Goal: Task Accomplishment & Management: Manage account settings

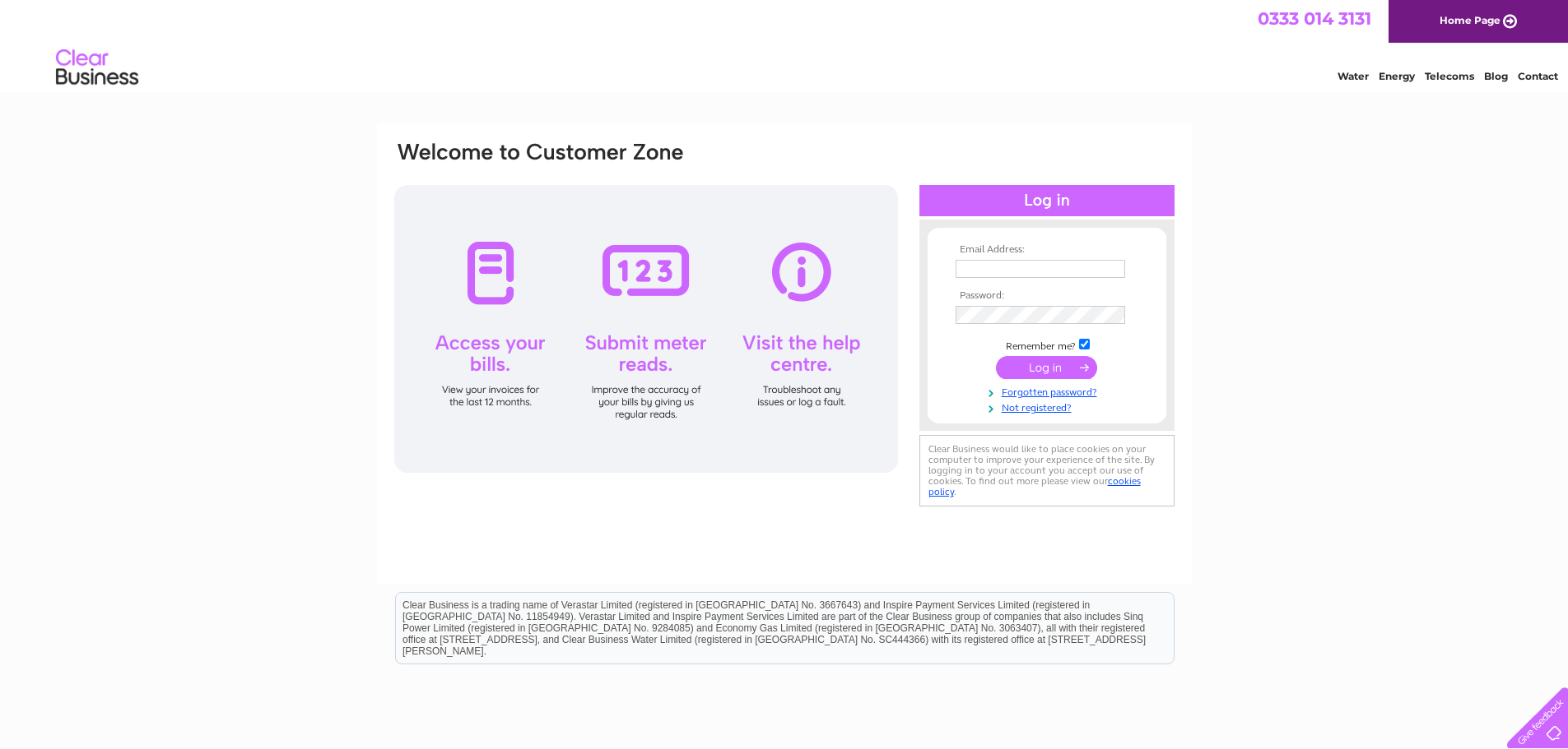
click at [1003, 270] on input "text" at bounding box center [1040, 269] width 169 height 18
type input "ken.mcculloch@broadcom.com"
click at [1065, 374] on input "submit" at bounding box center [1045, 368] width 101 height 23
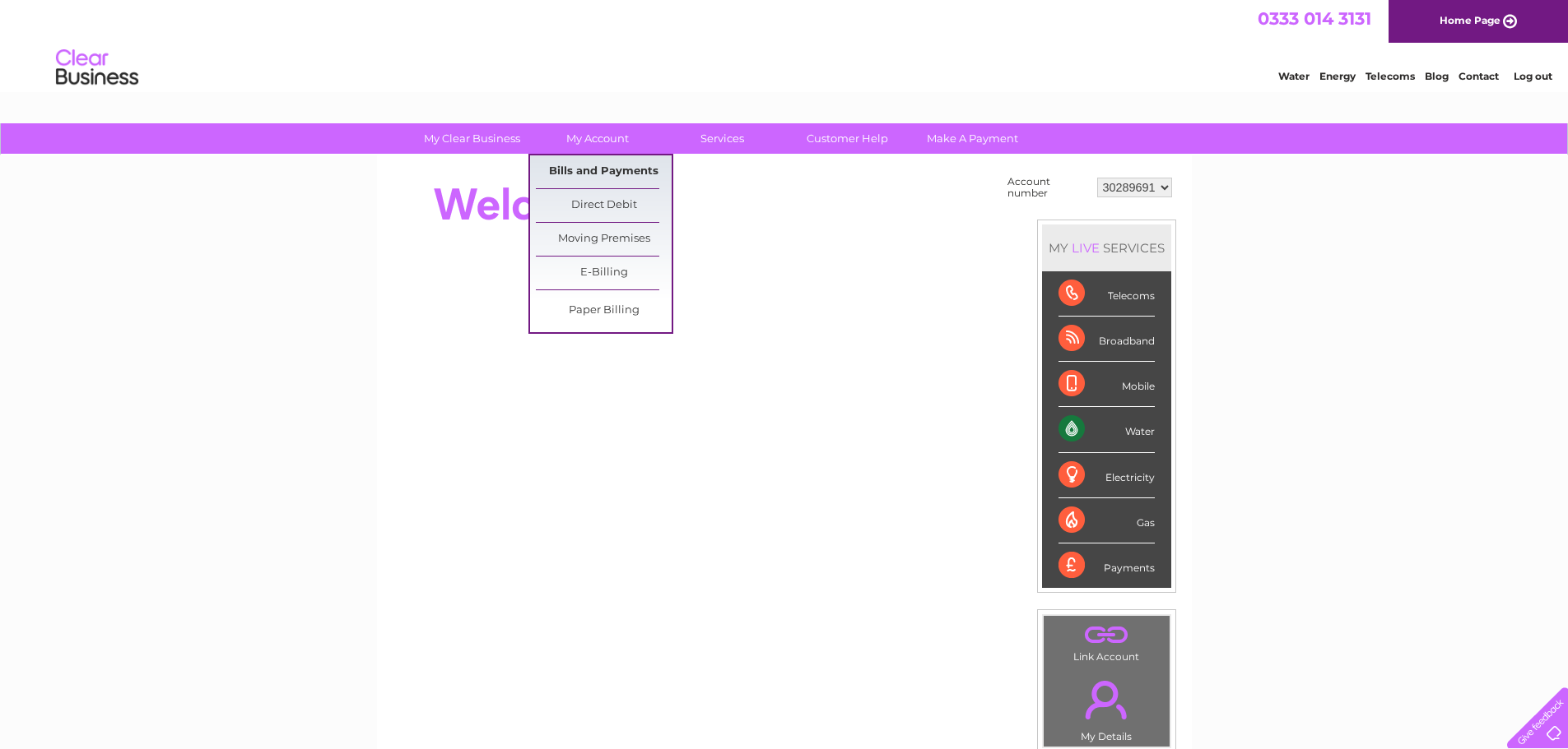
click at [571, 163] on link "Bills and Payments" at bounding box center [603, 172] width 135 height 33
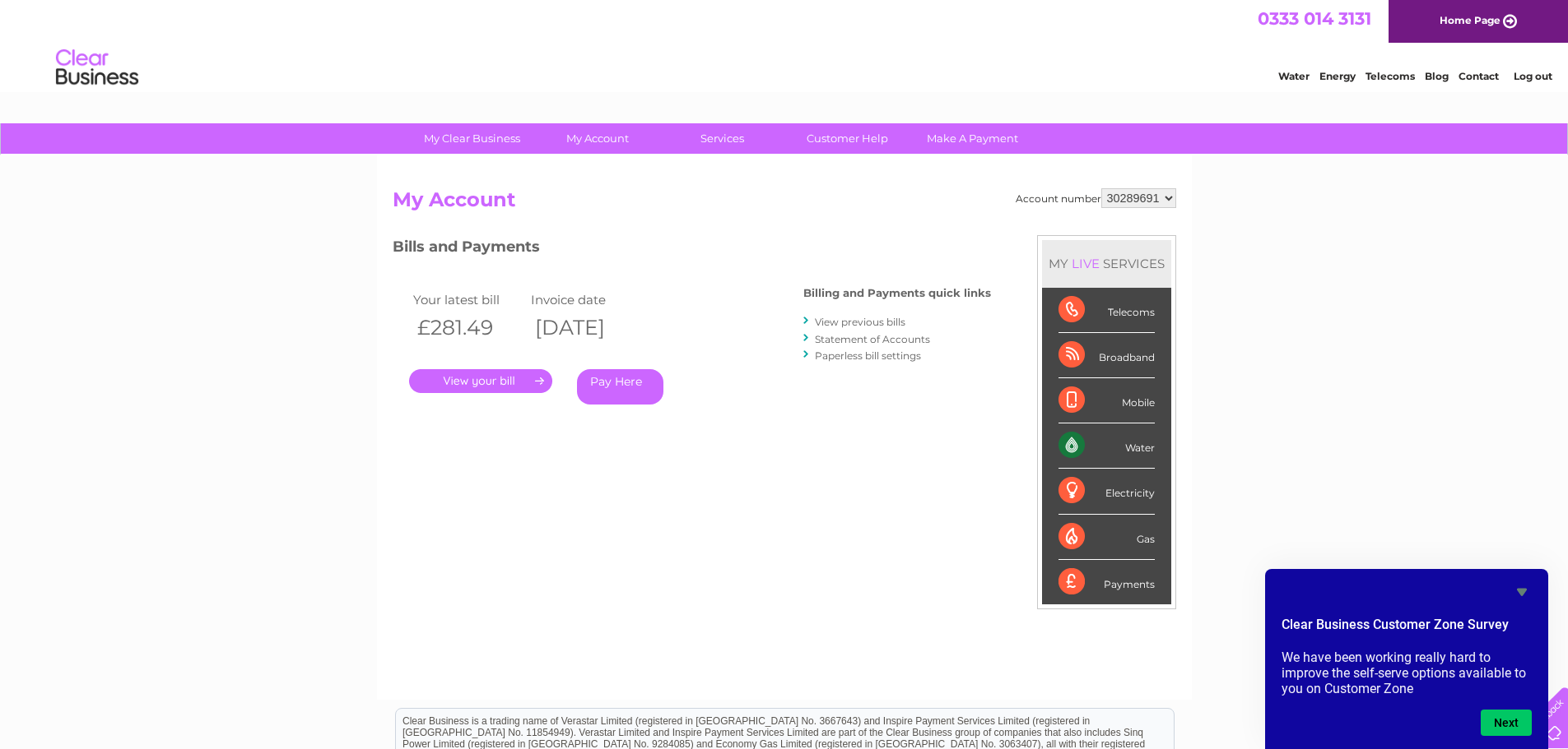
click at [1492, 73] on link "Contact" at bounding box center [1479, 76] width 40 height 12
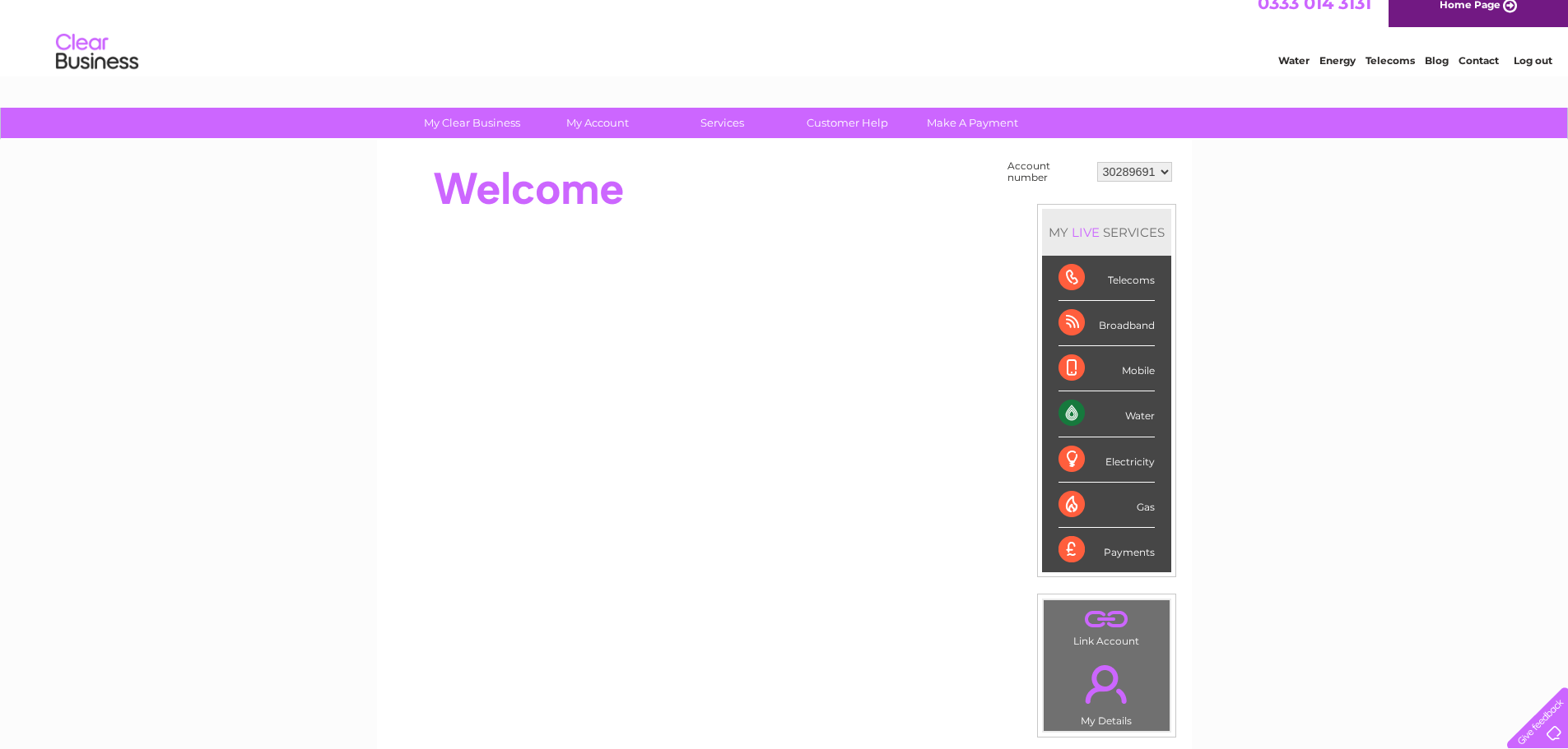
scroll to position [10, 0]
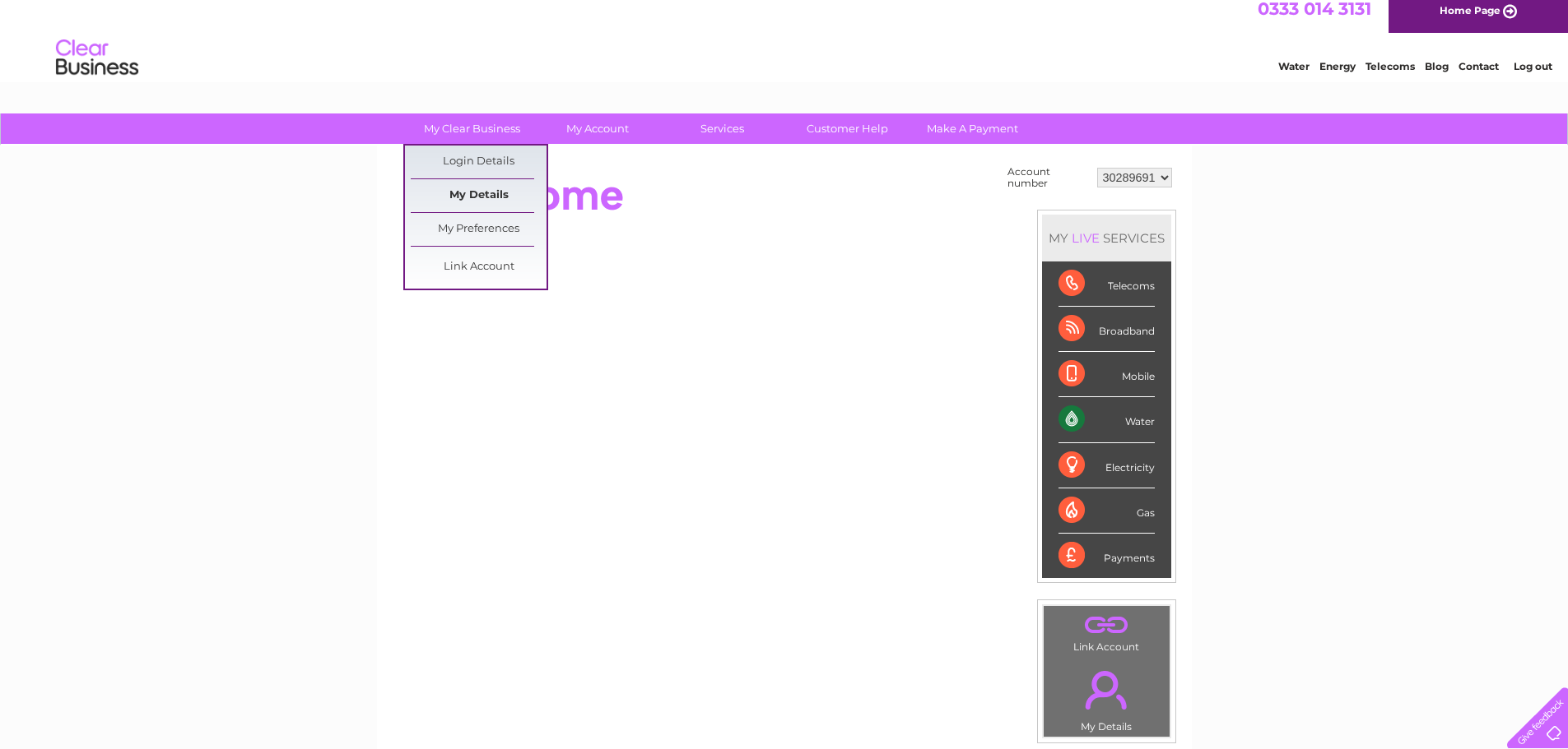
click at [484, 192] on link "My Details" at bounding box center [478, 196] width 135 height 33
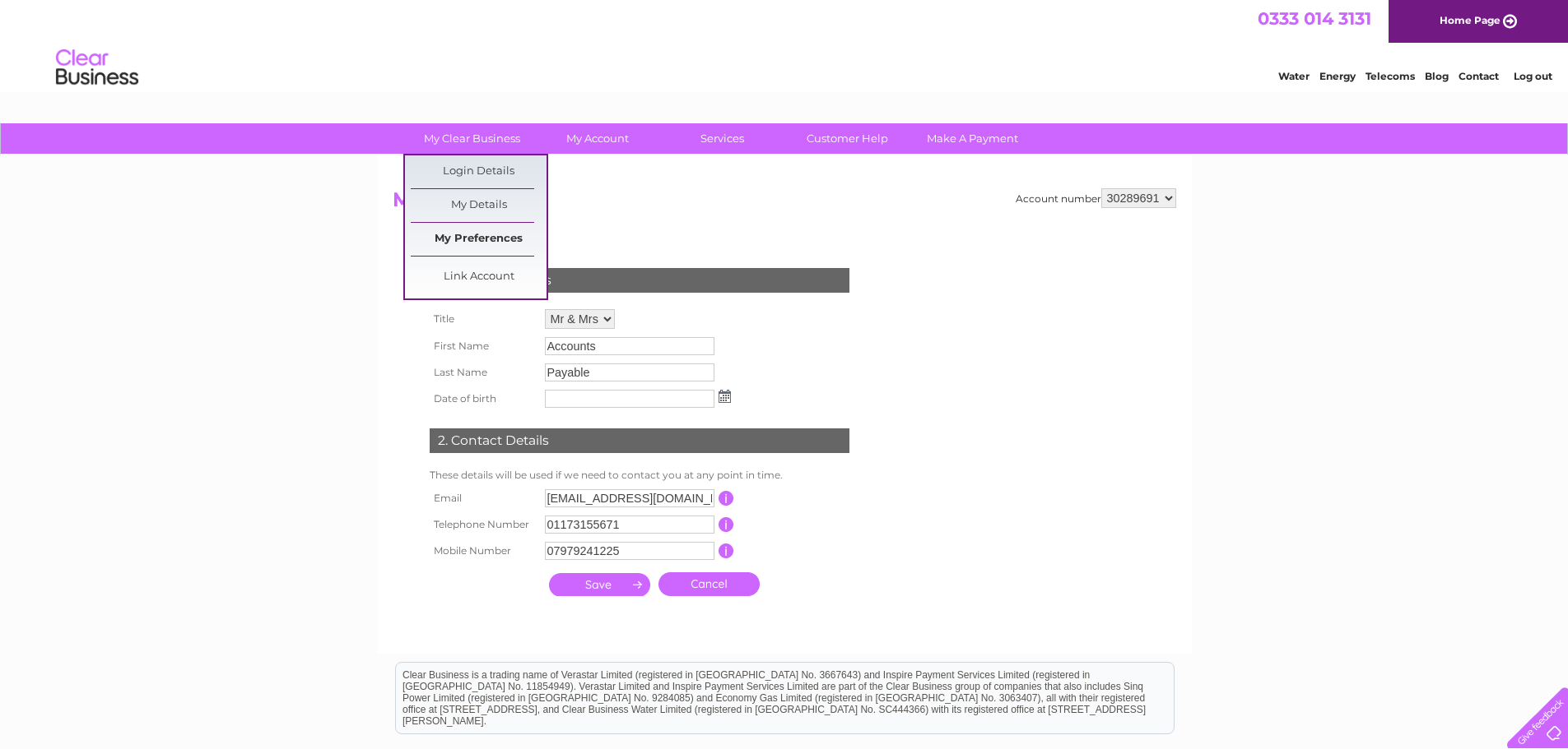
click at [492, 246] on link "My Preferences" at bounding box center [478, 239] width 135 height 33
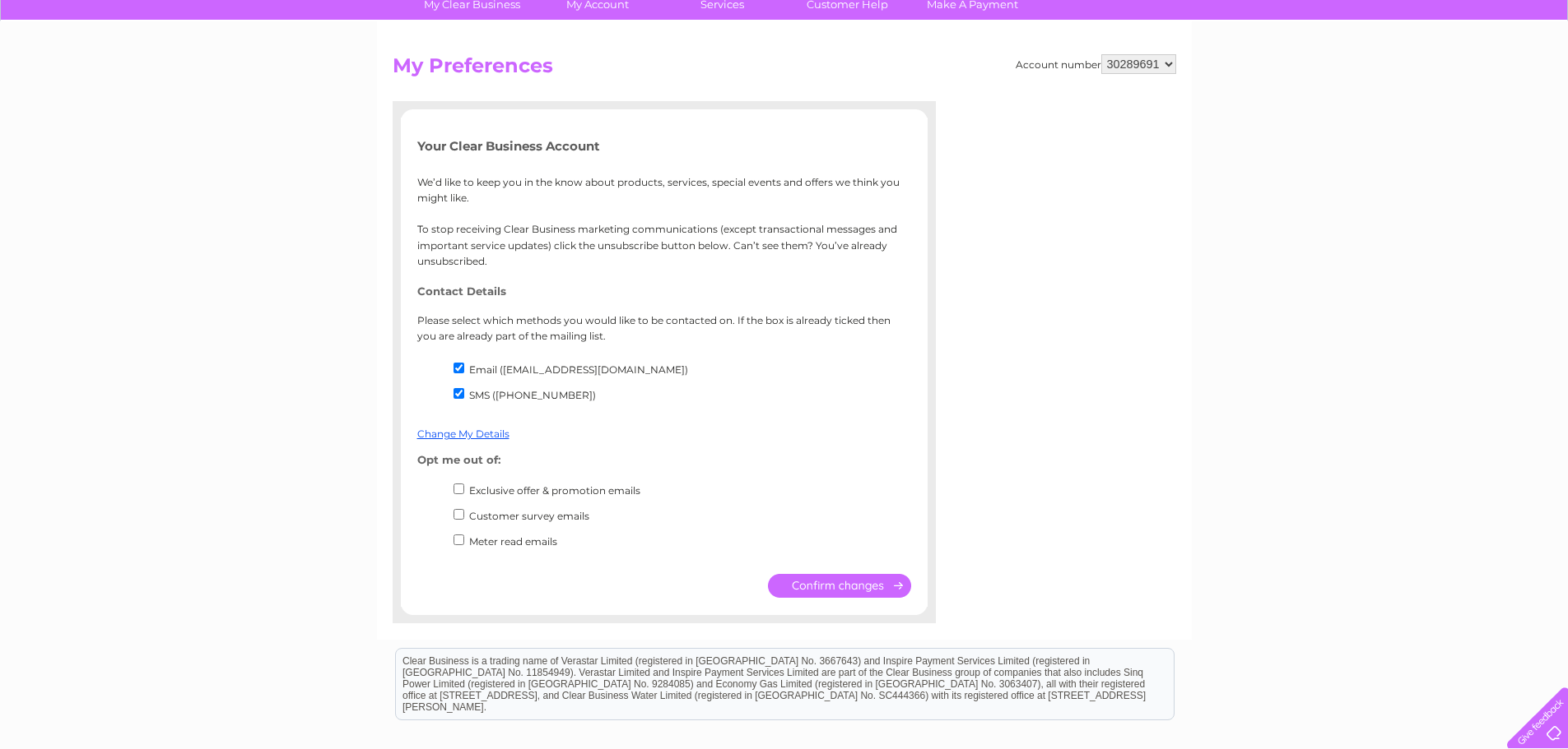
scroll to position [138, 0]
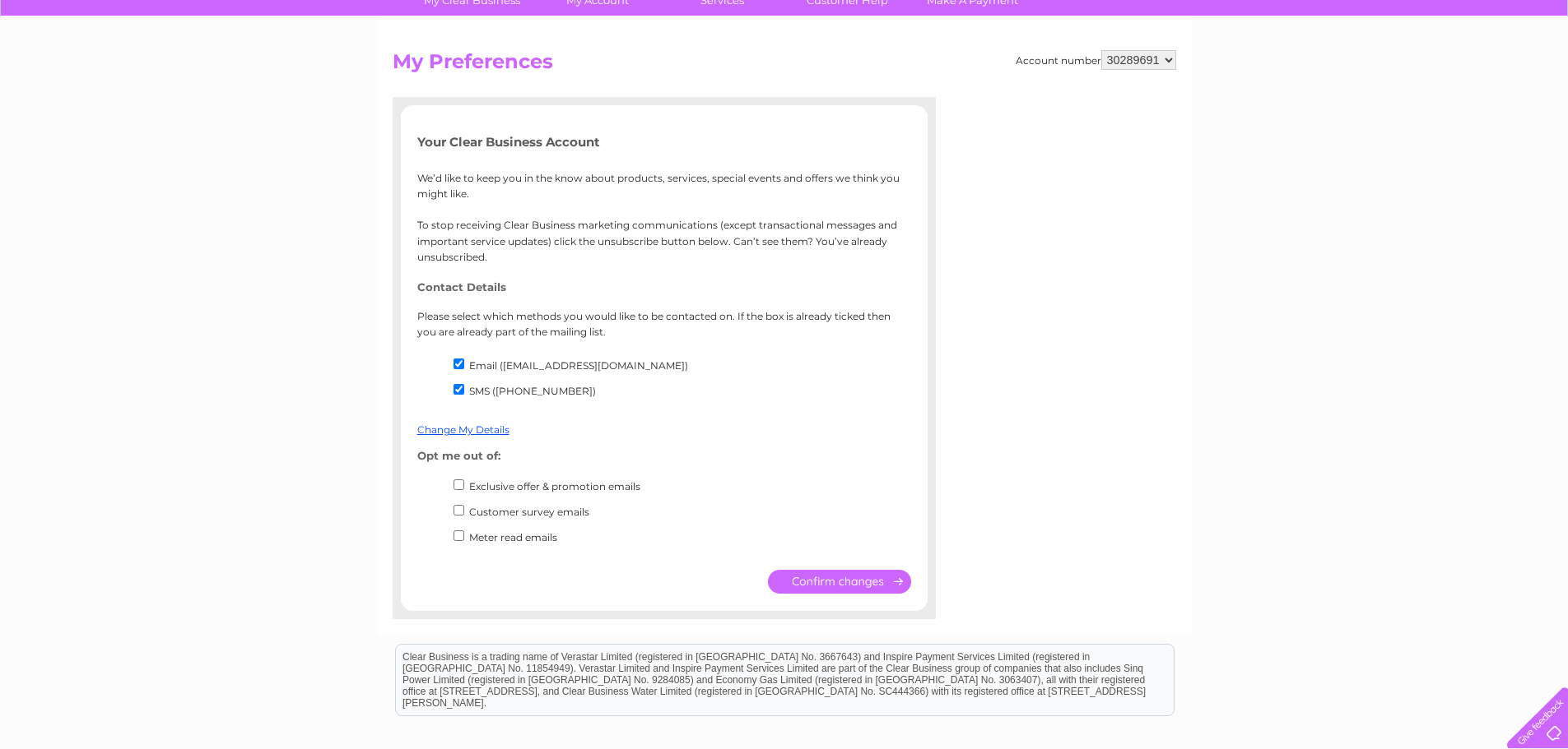
click at [457, 485] on input "Exclusive offer & promotion emails" at bounding box center [458, 484] width 11 height 11
checkbox input "true"
click at [460, 513] on input "Customer survey emails" at bounding box center [458, 510] width 11 height 11
checkbox input "true"
click at [462, 540] on input "Meter read emails" at bounding box center [458, 535] width 11 height 11
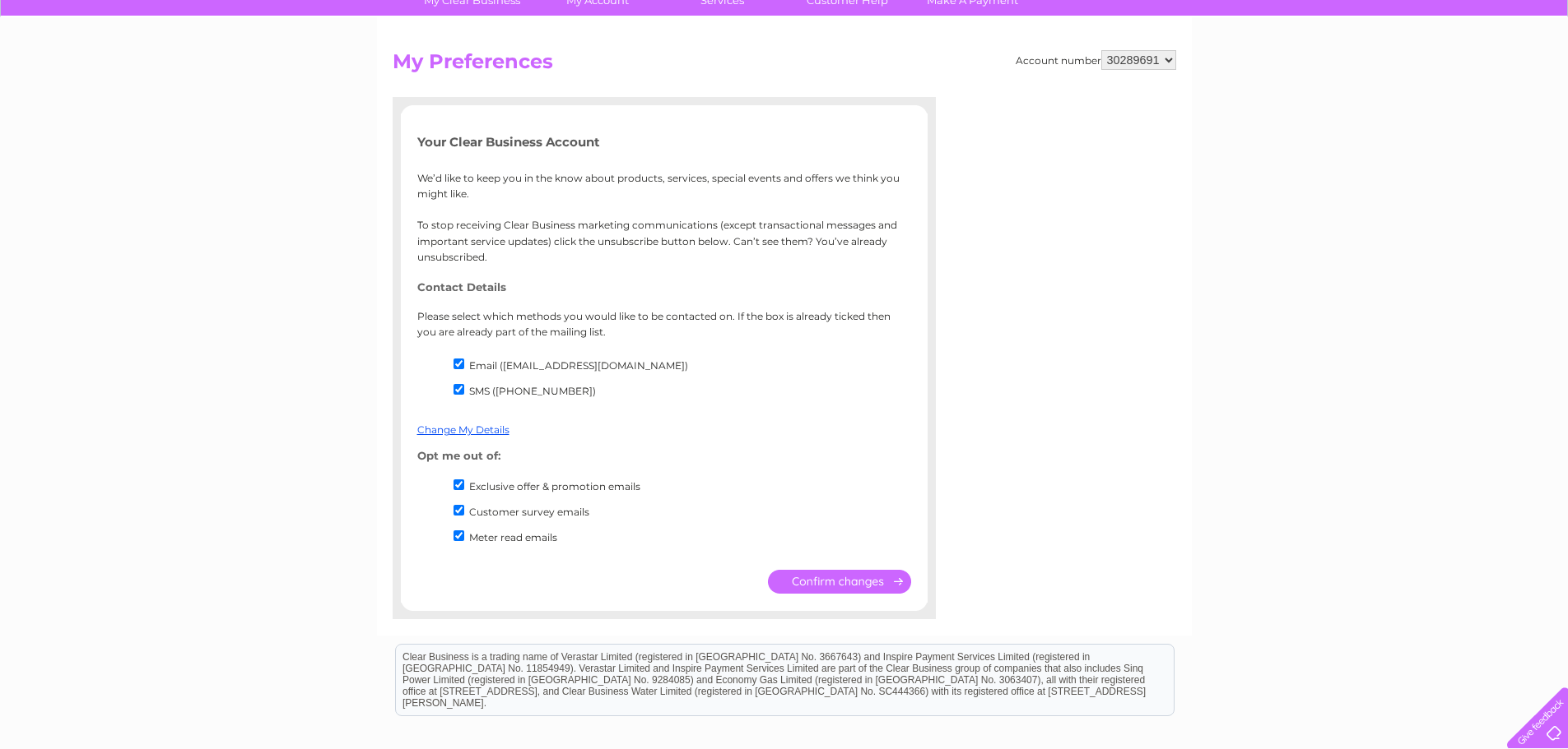
drag, startPoint x: 839, startPoint y: 576, endPoint x: 737, endPoint y: 497, distance: 129.0
click at [737, 497] on div "Your Clear Business Account We’d like to keep you in the know about products, s…" at bounding box center [664, 356] width 527 height 444
click at [461, 543] on li "Meter read emails" at bounding box center [680, 541] width 461 height 26
click at [461, 541] on input "Meter read emails" at bounding box center [458, 535] width 11 height 11
checkbox input "false"
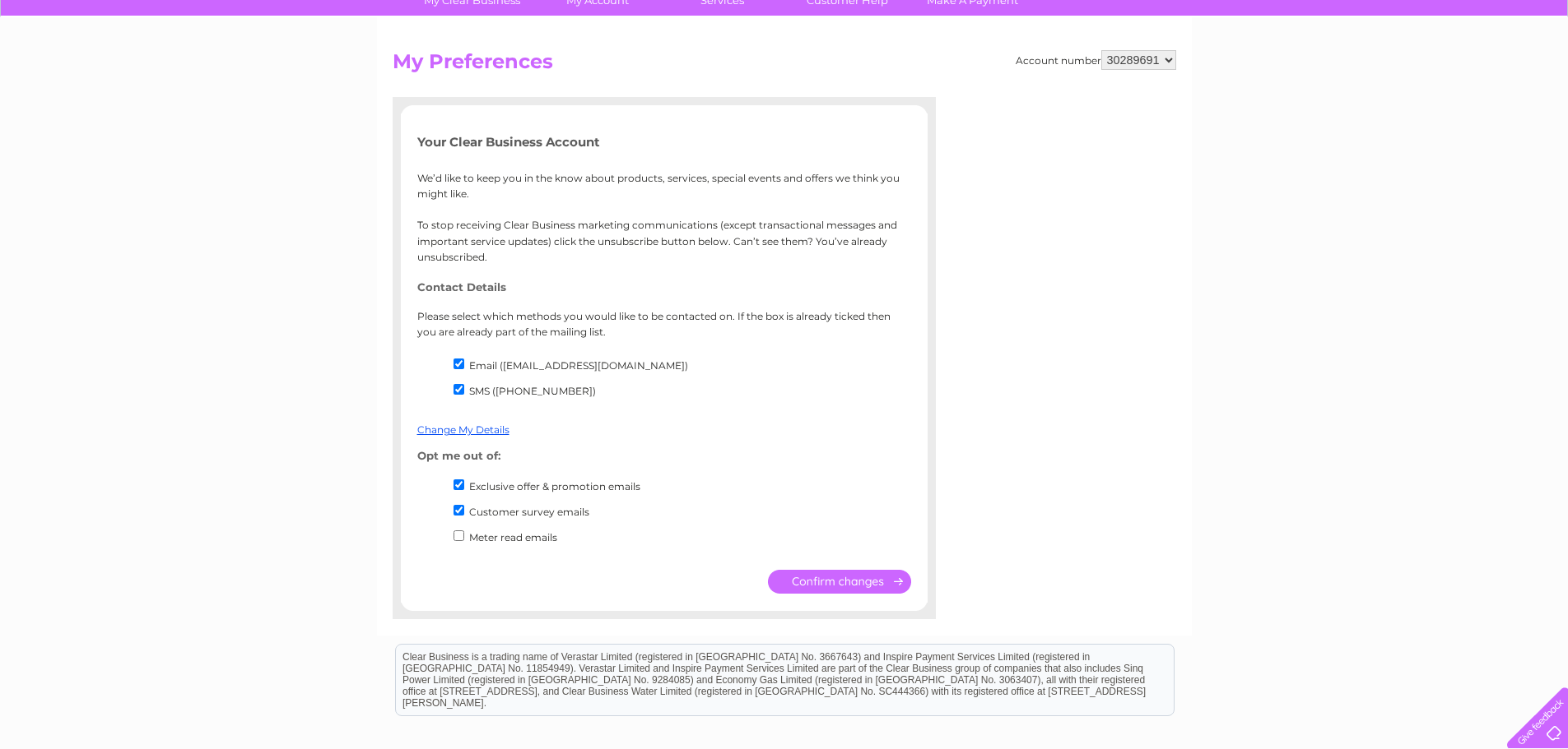
click at [861, 574] on input "submit" at bounding box center [839, 582] width 143 height 24
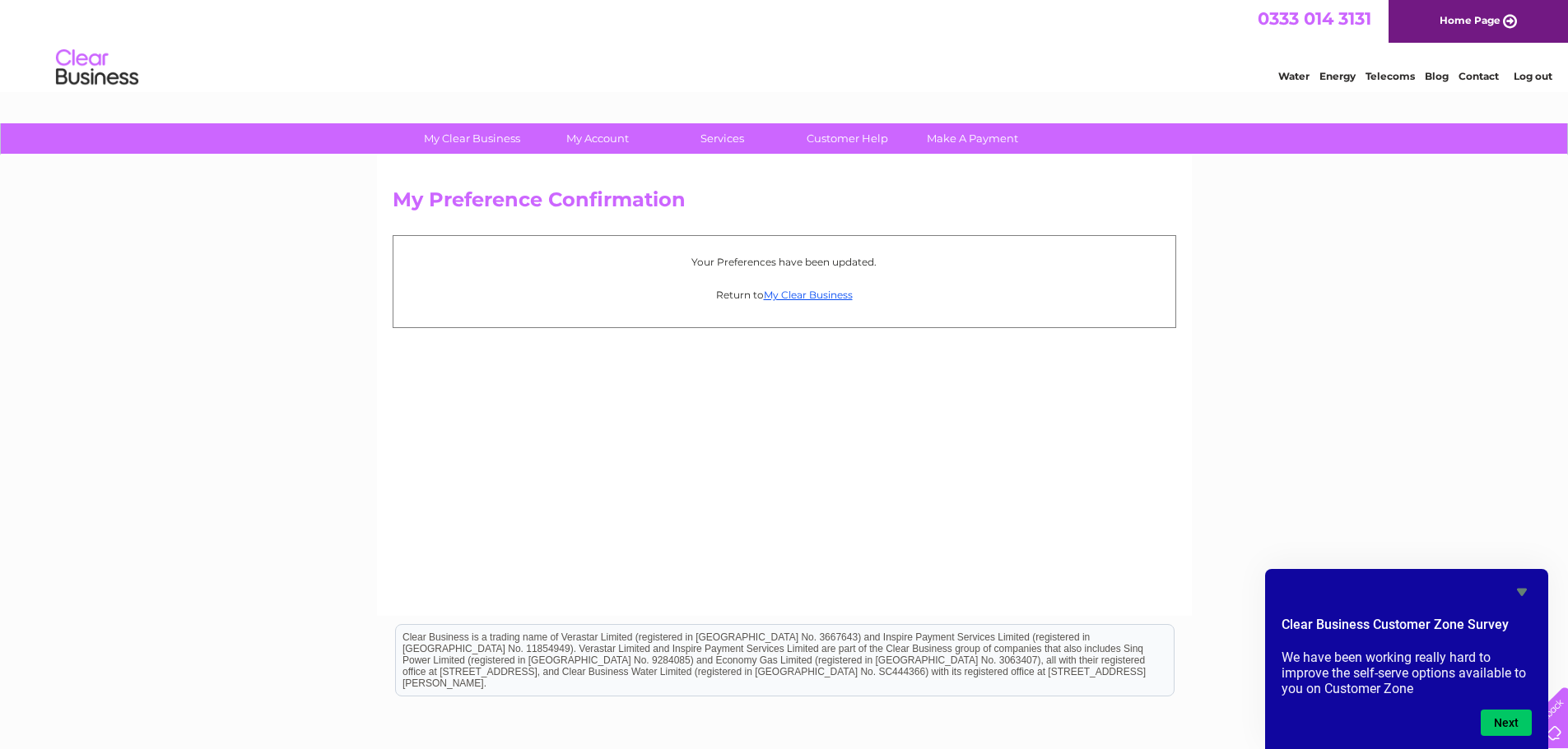
click at [1534, 70] on link "Log out" at bounding box center [1532, 76] width 38 height 12
